Goal: Information Seeking & Learning: Learn about a topic

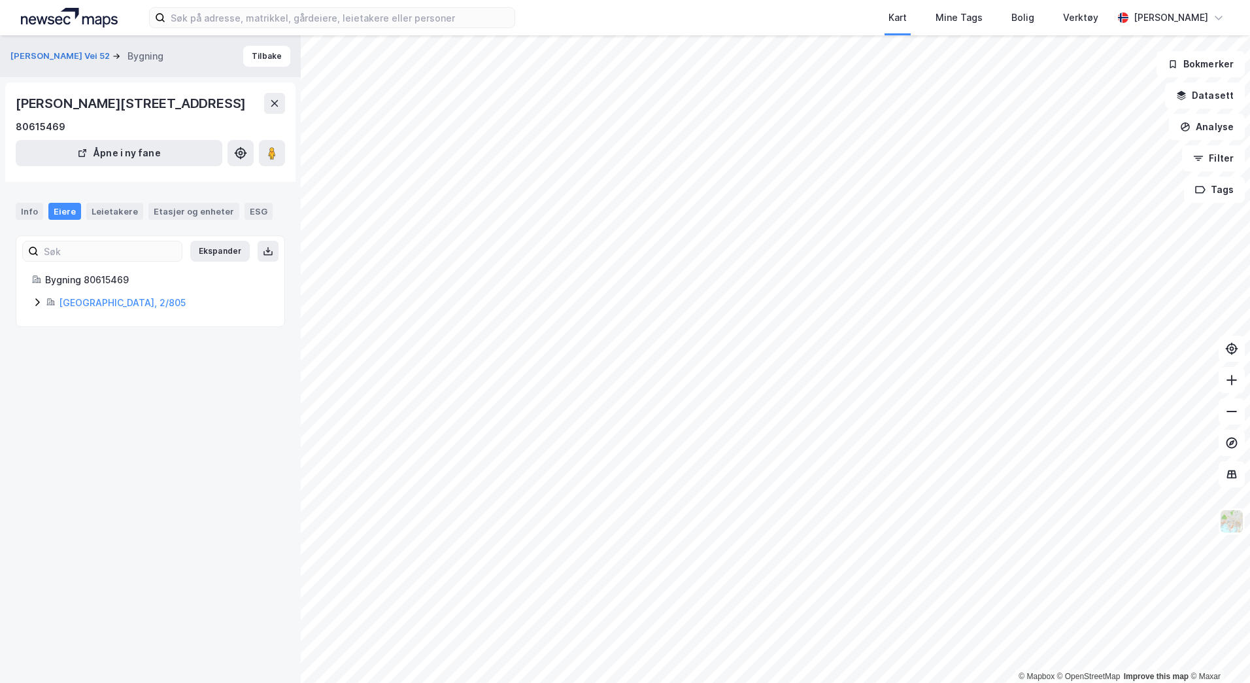
click at [48, 22] on img at bounding box center [69, 18] width 97 height 20
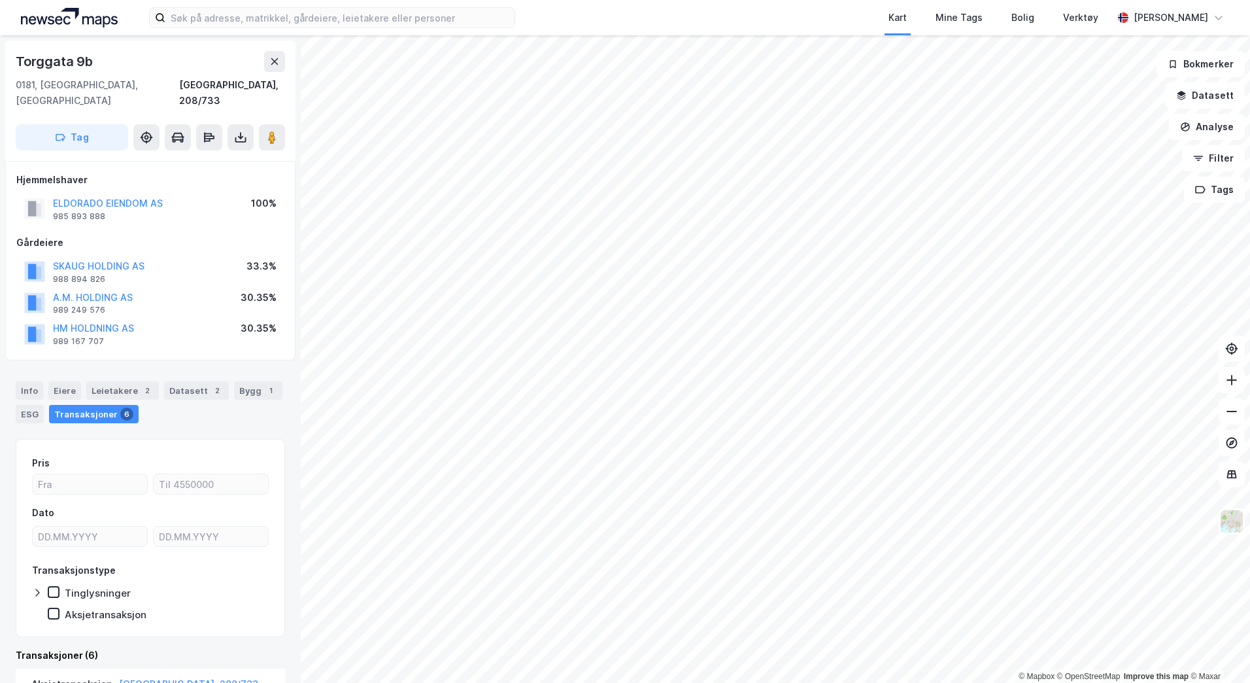
click at [403, 682] on html "Kart Mine Tags Bolig Verktøy [PERSON_NAME] © Mapbox © OpenStreetMap Improve thi…" at bounding box center [625, 341] width 1250 height 683
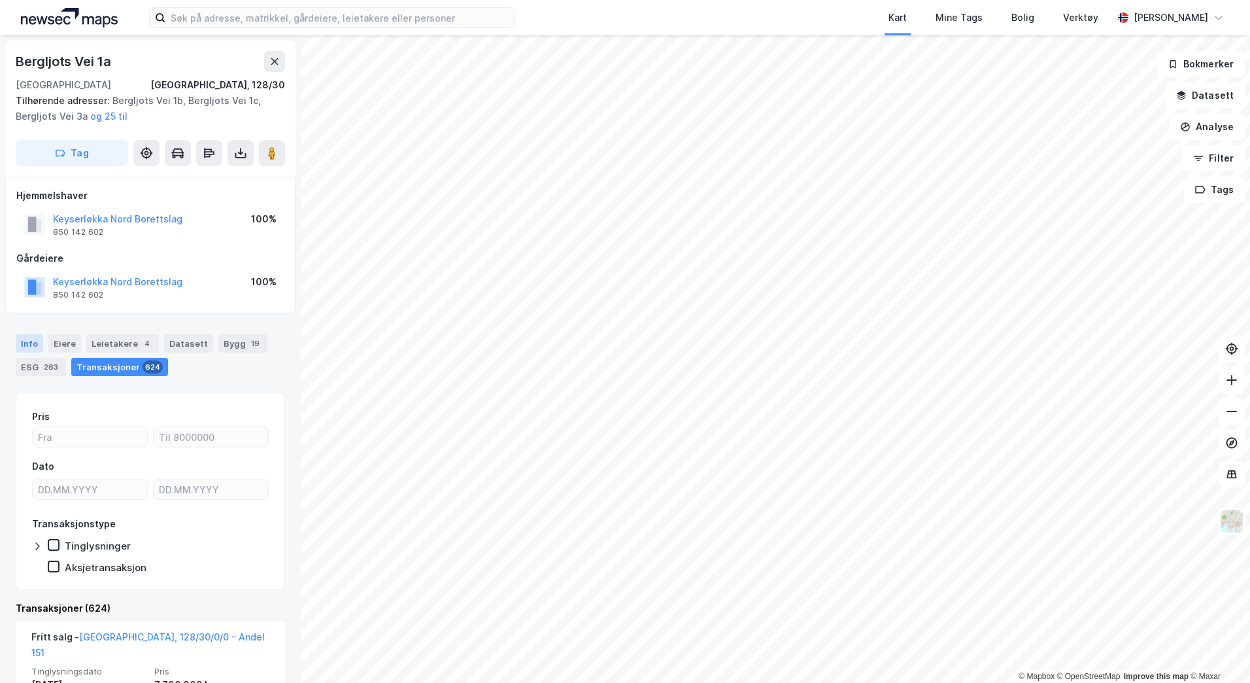
click at [19, 347] on div "Info" at bounding box center [29, 343] width 27 height 18
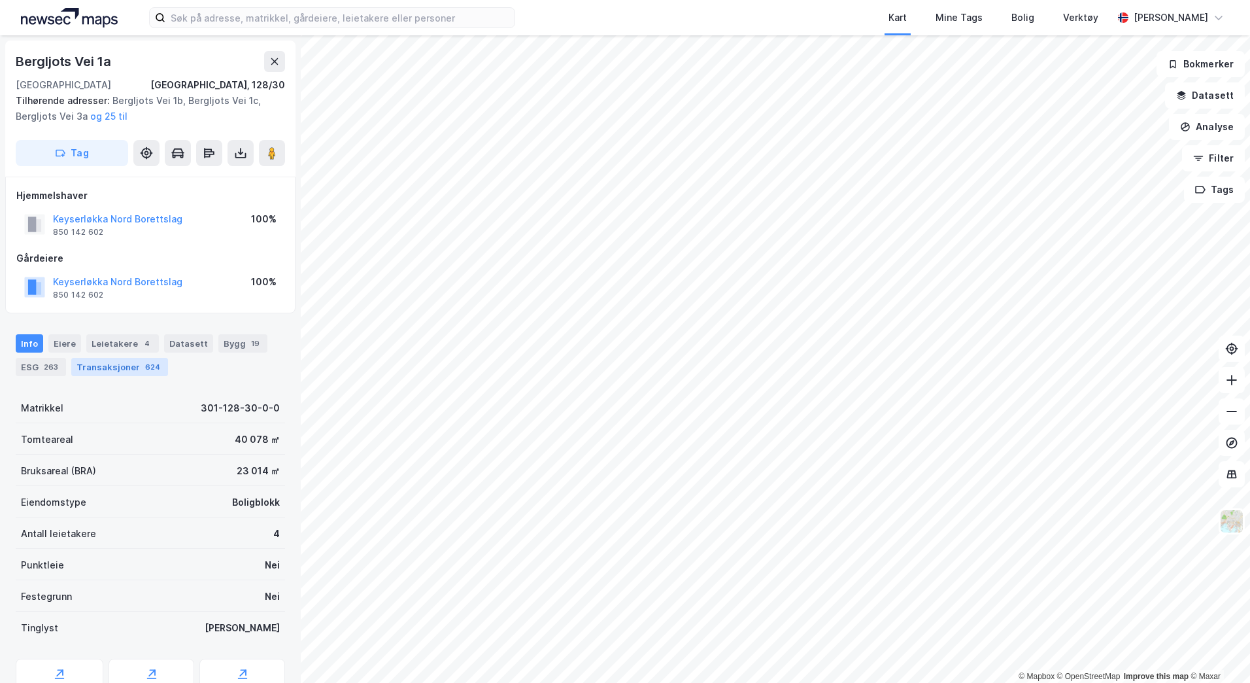
click at [110, 366] on div "Transaksjoner 624" at bounding box center [119, 367] width 97 height 18
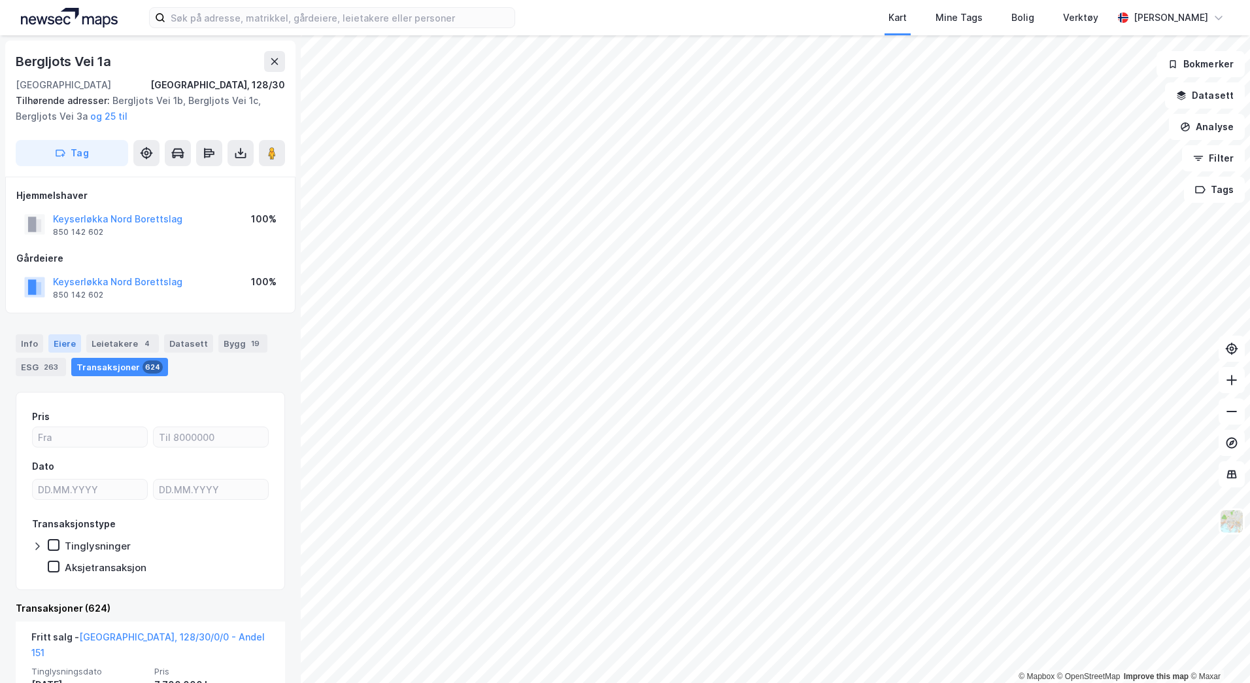
click at [65, 341] on div "Eiere" at bounding box center [64, 343] width 33 height 18
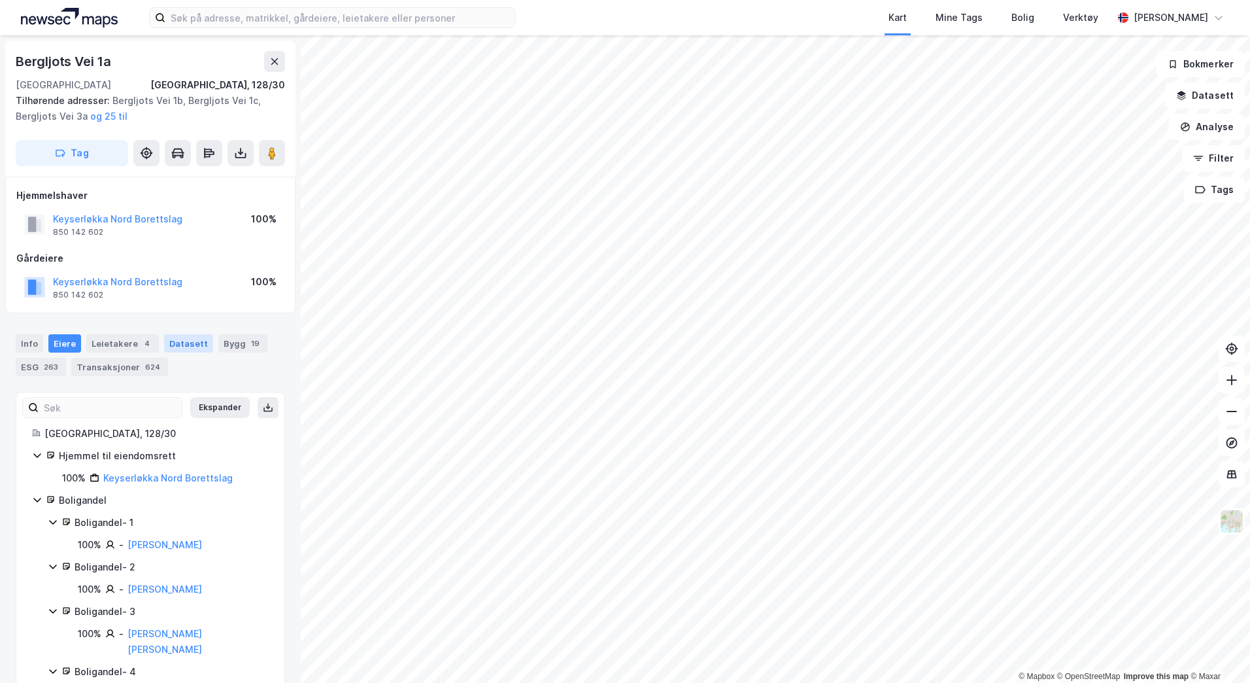
click at [198, 341] on div "Datasett" at bounding box center [188, 343] width 49 height 18
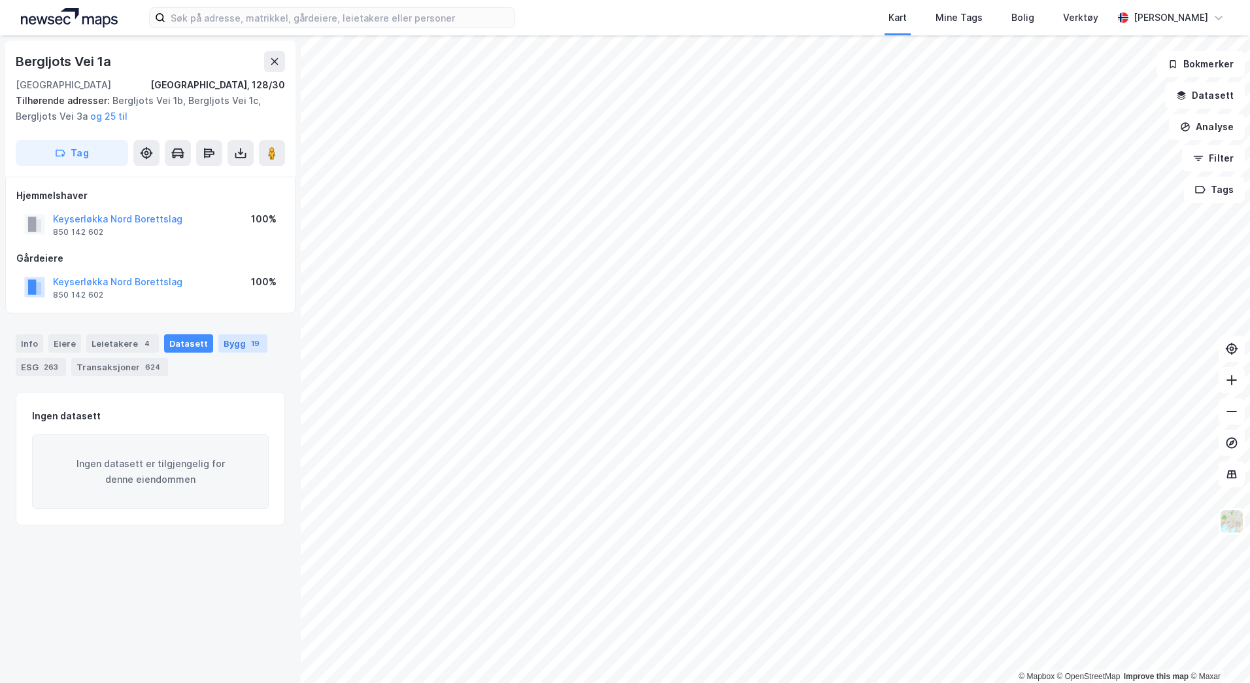
click at [228, 340] on div "Bygg 19" at bounding box center [242, 343] width 49 height 18
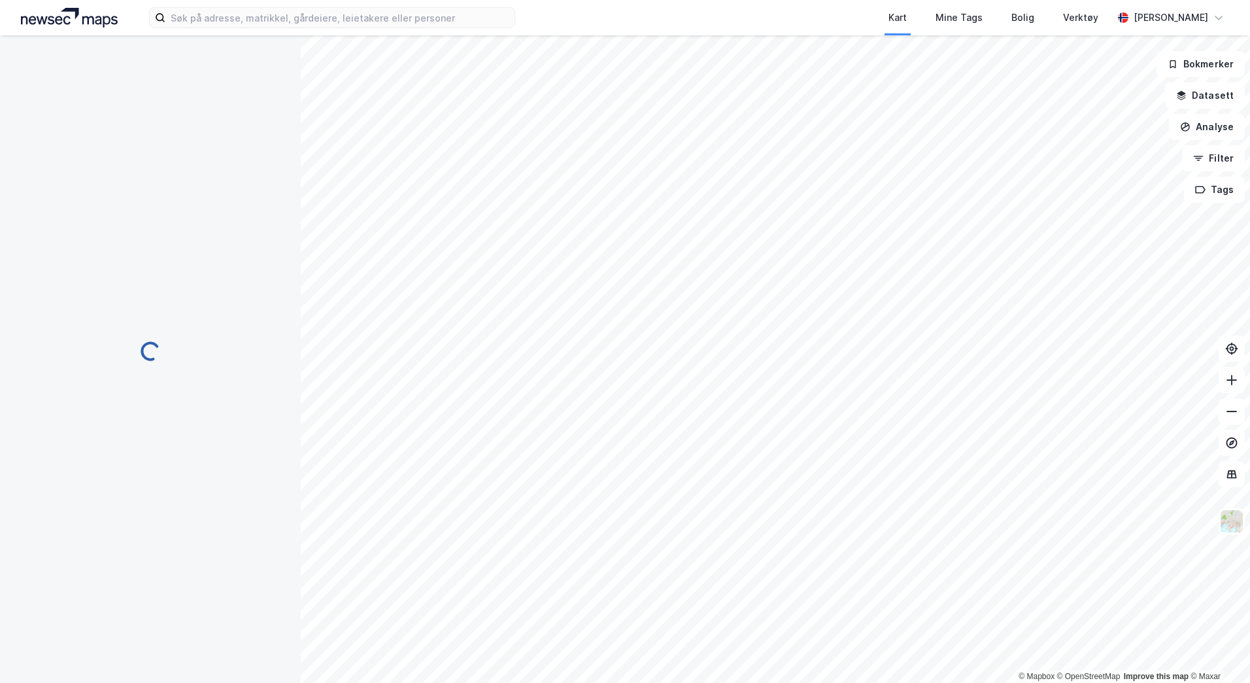
scroll to position [304, 0]
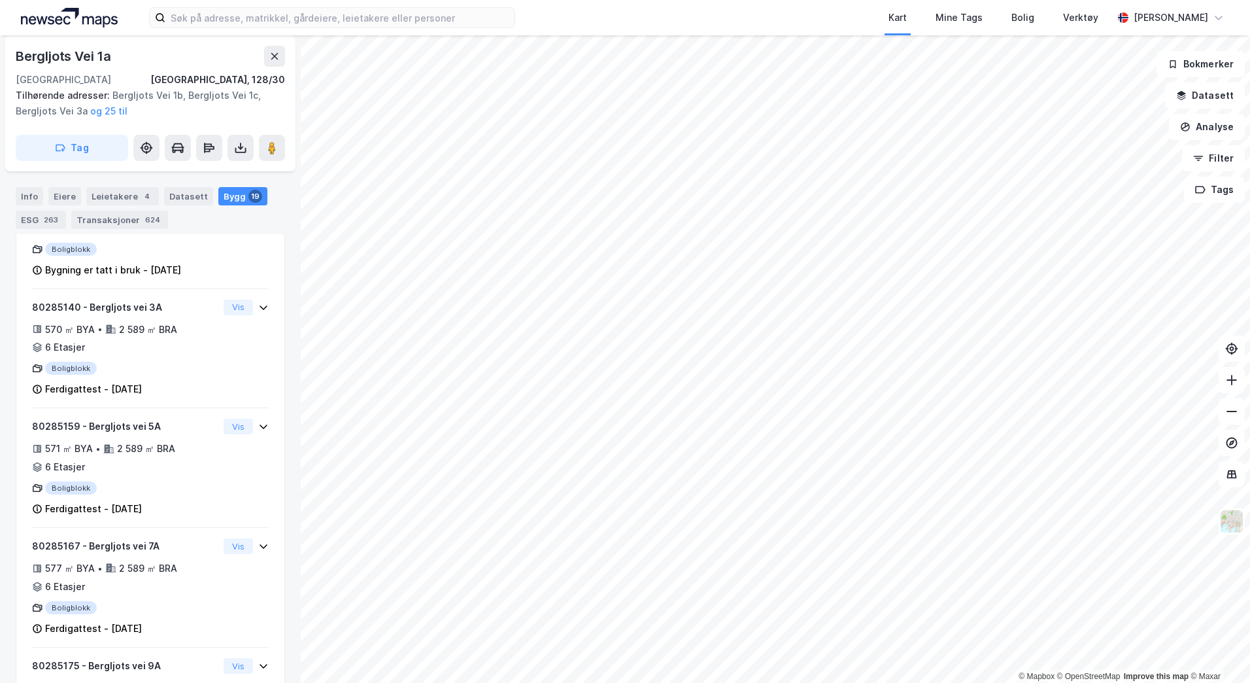
click at [1250, 0] on html "Kart Mine Tags Bolig Verktøy [PERSON_NAME] © Mapbox © OpenStreetMap Improve thi…" at bounding box center [625, 341] width 1250 height 683
click at [1250, 207] on html "Kart Mine Tags Bolig Verktøy [PERSON_NAME] © Mapbox © OpenStreetMap Improve thi…" at bounding box center [625, 341] width 1250 height 683
click at [1250, 178] on html "Kart Mine Tags Bolig Verktøy [PERSON_NAME] © Mapbox © OpenStreetMap Improve thi…" at bounding box center [625, 341] width 1250 height 683
click at [1250, 489] on html "Kart Mine Tags Bolig Verktøy [PERSON_NAME] © Mapbox © OpenStreetMap Improve thi…" at bounding box center [625, 341] width 1250 height 683
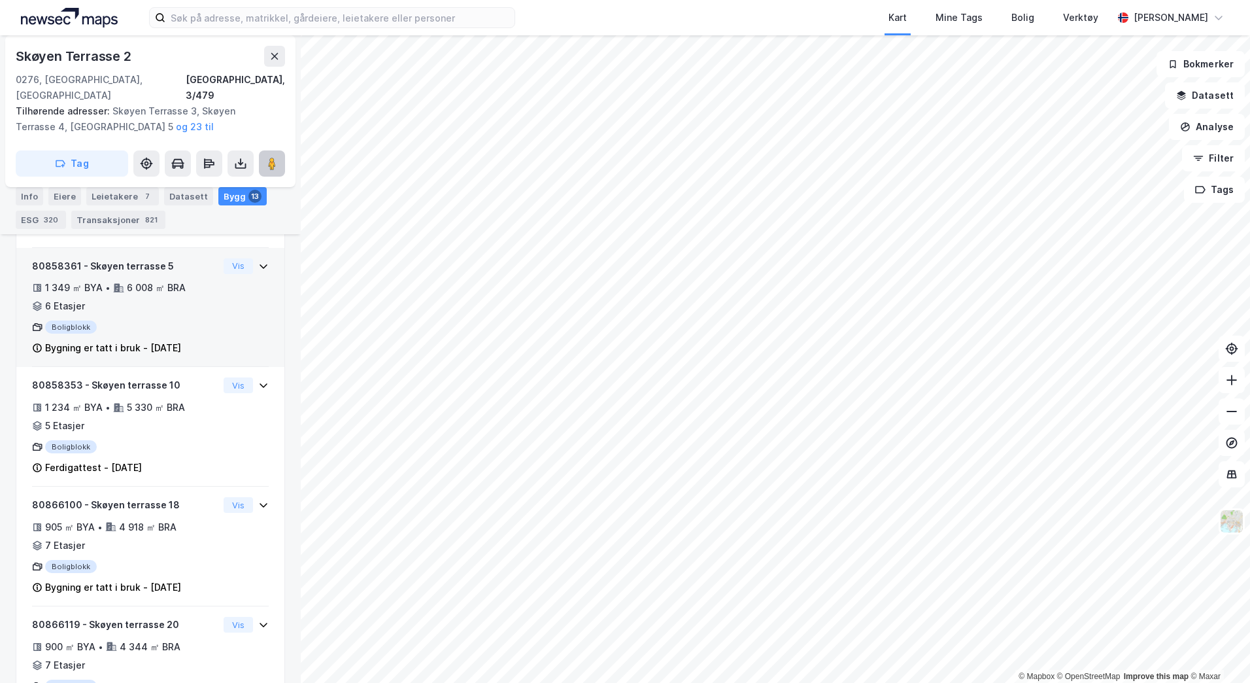
scroll to position [294, 0]
